Goal: Transaction & Acquisition: Purchase product/service

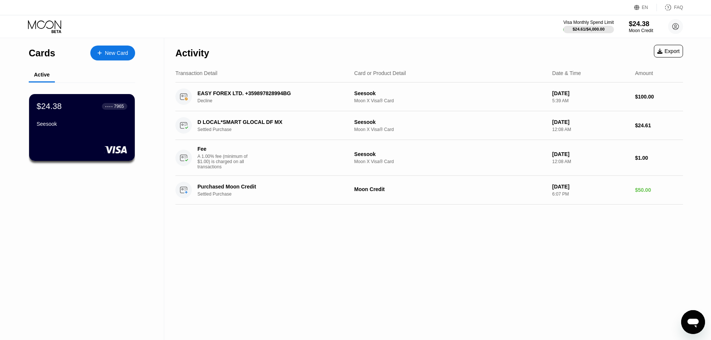
click at [347, 266] on div "Activity Export Transaction Detail Card or Product Detail Date & Time Amount EA…" at bounding box center [429, 189] width 530 height 302
click at [678, 29] on circle at bounding box center [675, 26] width 15 height 15
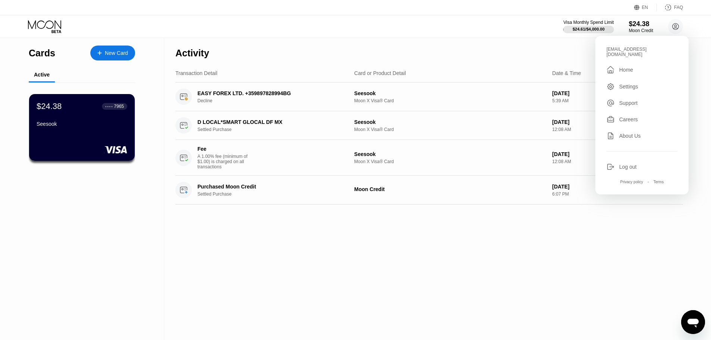
click at [627, 67] on div "Home" at bounding box center [626, 70] width 14 height 6
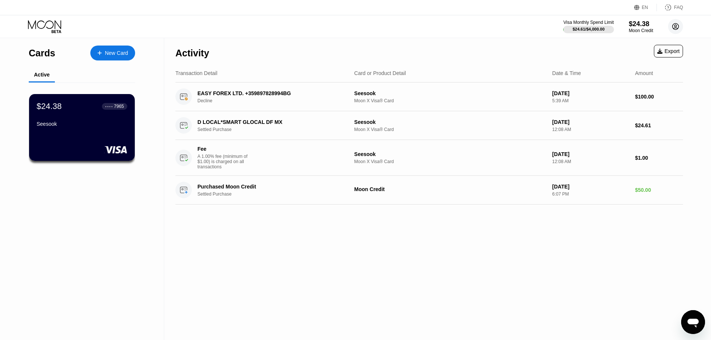
click at [674, 28] on icon at bounding box center [675, 27] width 4 height 4
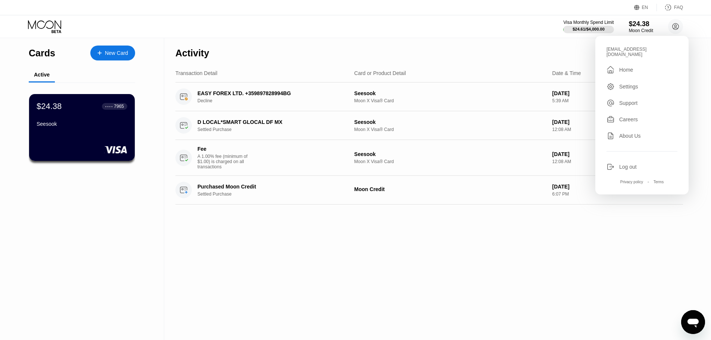
click at [45, 27] on icon at bounding box center [45, 26] width 35 height 13
click at [84, 127] on div "Seesook" at bounding box center [81, 124] width 91 height 6
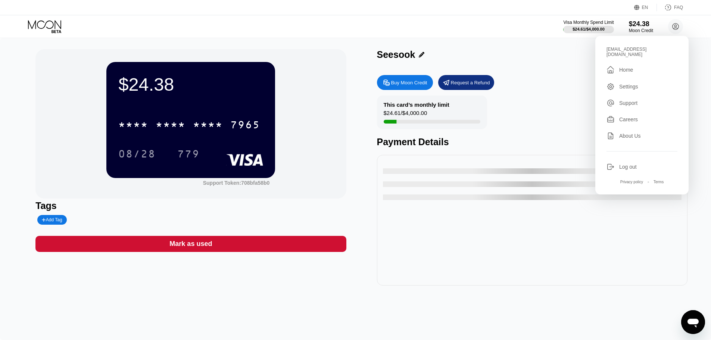
click at [633, 84] on div "Settings" at bounding box center [628, 87] width 19 height 6
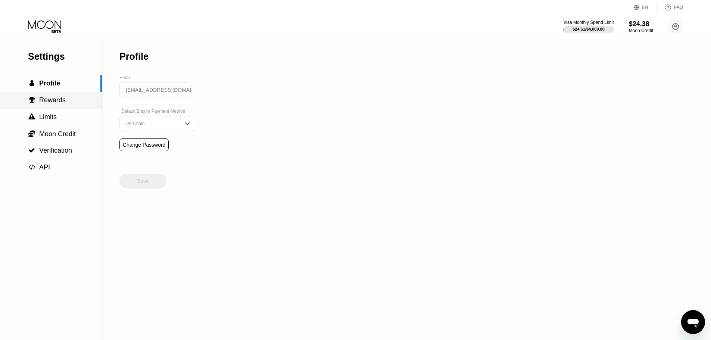
click at [56, 101] on span "Rewards" at bounding box center [52, 99] width 26 height 7
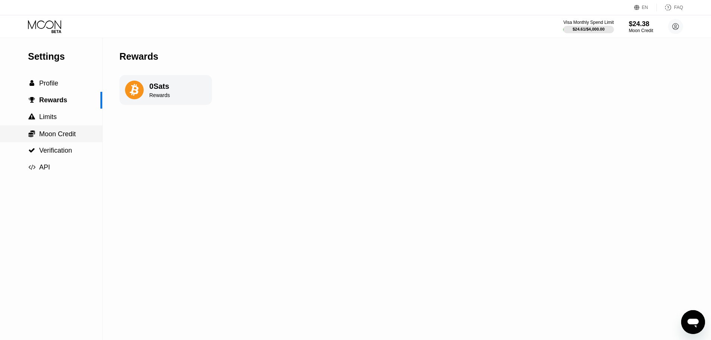
click at [56, 136] on span "Moon Credit" at bounding box center [57, 133] width 37 height 7
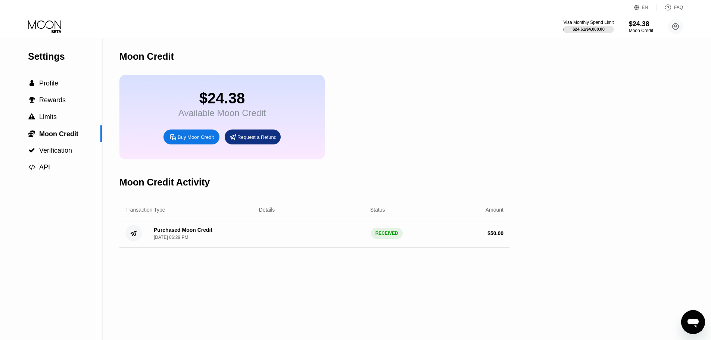
click at [198, 144] on div "Buy Moon Credit" at bounding box center [191, 136] width 56 height 15
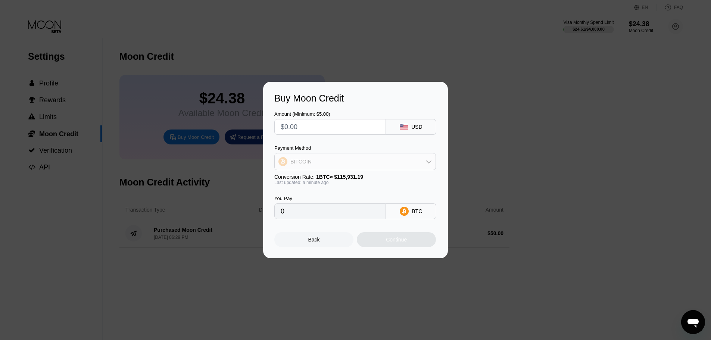
click at [430, 162] on icon at bounding box center [429, 162] width 6 height 6
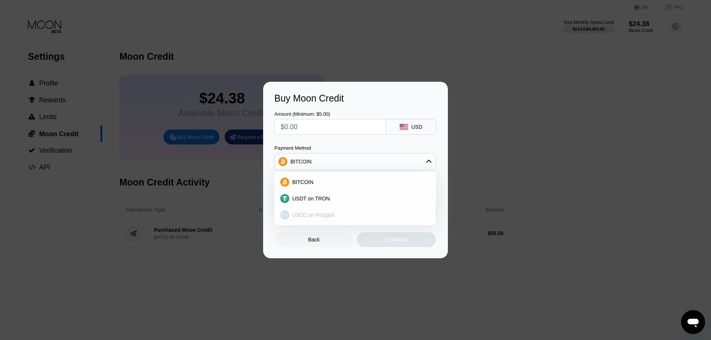
click at [327, 217] on span "USDC on Polygon" at bounding box center [313, 215] width 43 height 6
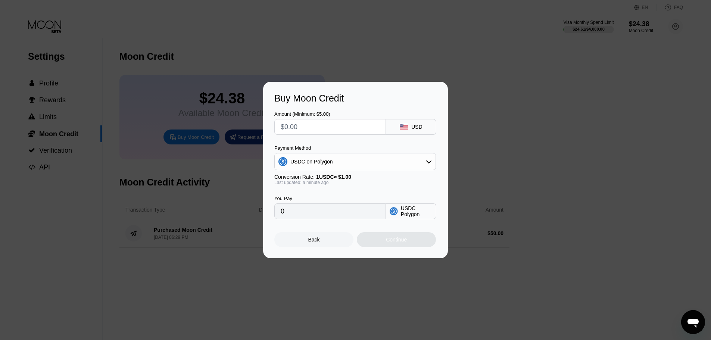
click at [327, 217] on input "0" at bounding box center [330, 211] width 99 height 15
drag, startPoint x: 345, startPoint y: 214, endPoint x: 273, endPoint y: 216, distance: 72.0
click at [273, 216] on div "Buy Moon Credit Amount (Minimum: $5.00) USD Payment Method USDC on Polygon Conv…" at bounding box center [355, 170] width 185 height 176
drag, startPoint x: 313, startPoint y: 125, endPoint x: 242, endPoint y: 119, distance: 70.8
click at [242, 119] on div "Buy Moon Credit Amount (Minimum: $5.00) USD Payment Method USDC on Polygon Conv…" at bounding box center [355, 170] width 711 height 176
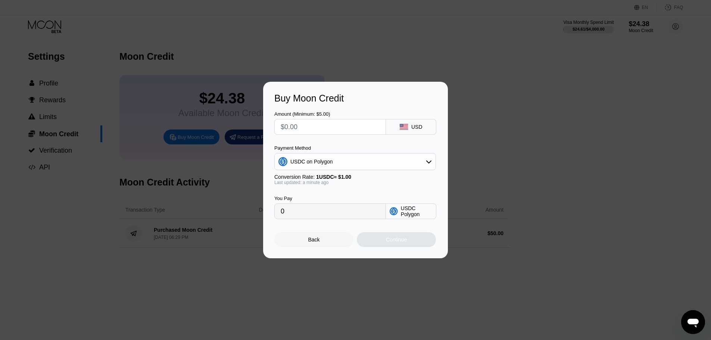
type input "$8"
type input "8.00000000"
type input "$80"
type input "80.00000000"
type input "$80"
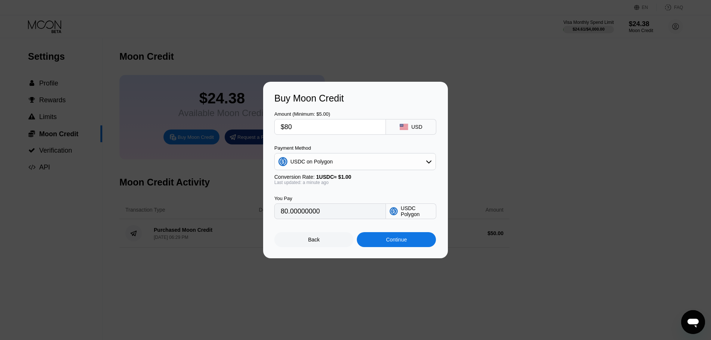
click at [402, 242] on div "Continue" at bounding box center [396, 239] width 21 height 6
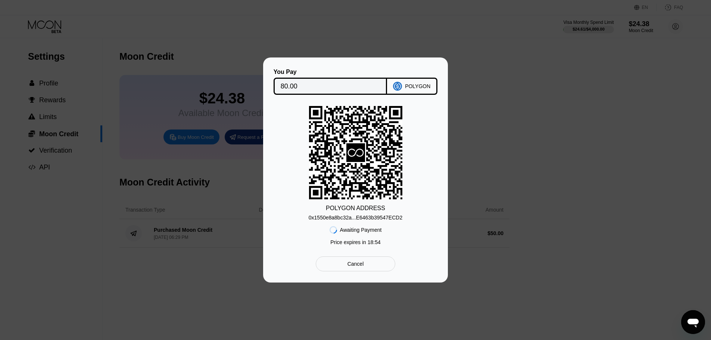
click at [347, 219] on div "0x1550e8a8bc32a...E6463b39547ECD2" at bounding box center [355, 217] width 94 height 6
click at [352, 219] on div "0x1550e8a8bc32a...E6463b39547ECD2" at bounding box center [355, 217] width 94 height 6
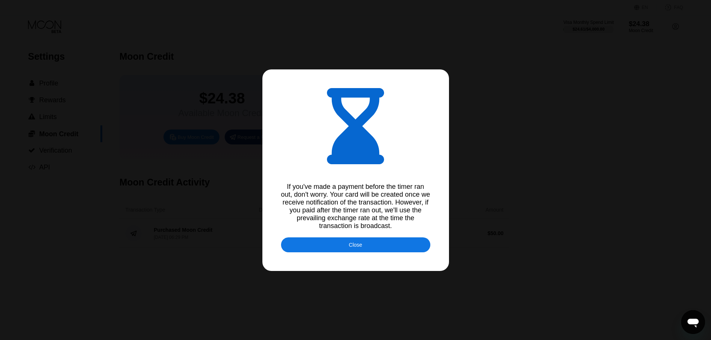
click at [354, 248] on div "Close" at bounding box center [355, 245] width 13 height 6
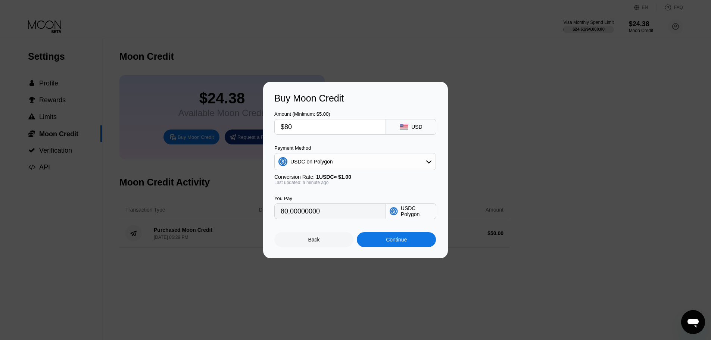
click at [312, 241] on div "Back" at bounding box center [314, 239] width 12 height 6
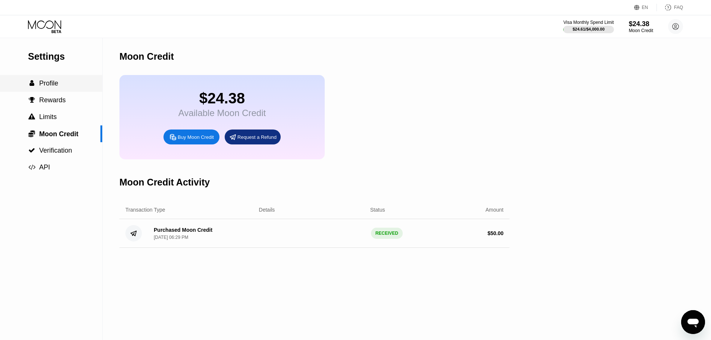
click at [56, 84] on span "Profile" at bounding box center [48, 82] width 19 height 7
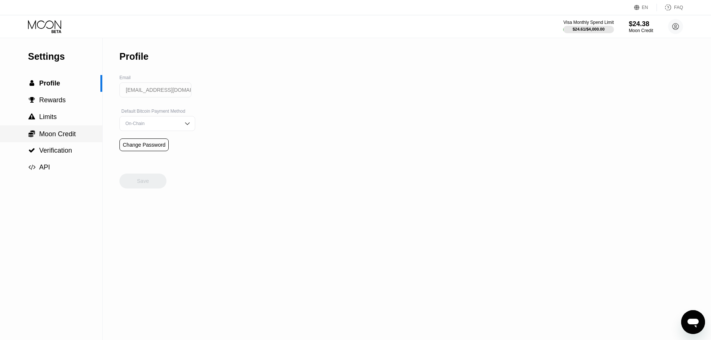
click at [63, 135] on span "Moon Credit" at bounding box center [57, 133] width 37 height 7
